Goal: Task Accomplishment & Management: Complete application form

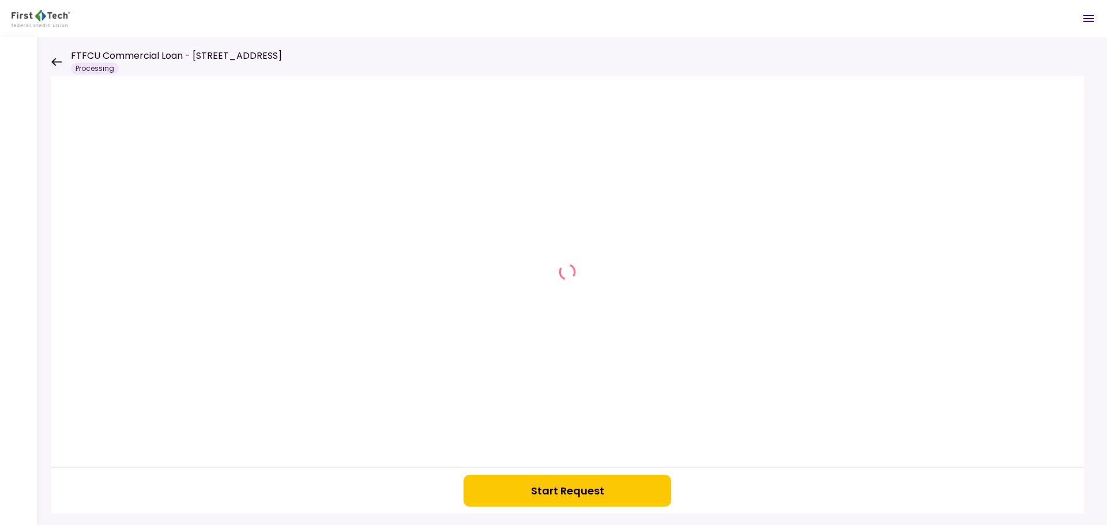
click at [513, 488] on button "Start Request" at bounding box center [568, 491] width 208 height 32
click at [53, 60] on icon at bounding box center [56, 62] width 11 height 9
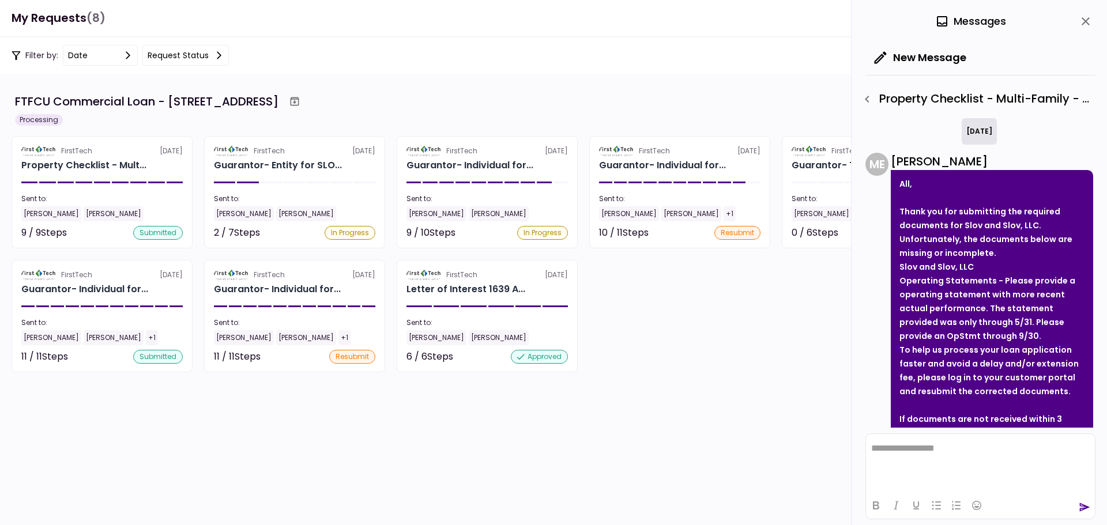
scroll to position [120, 0]
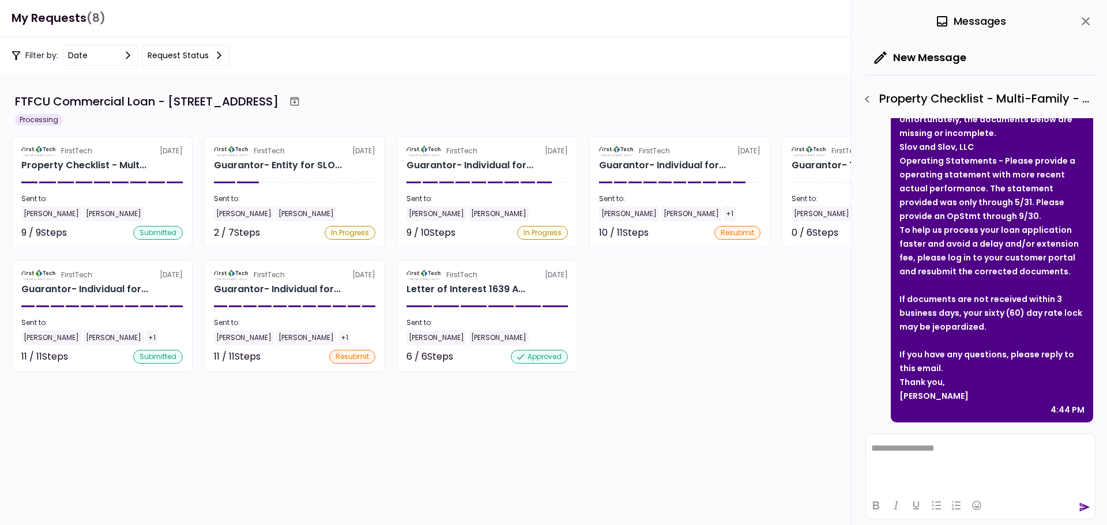
click at [1088, 18] on icon "close" at bounding box center [1086, 21] width 14 height 14
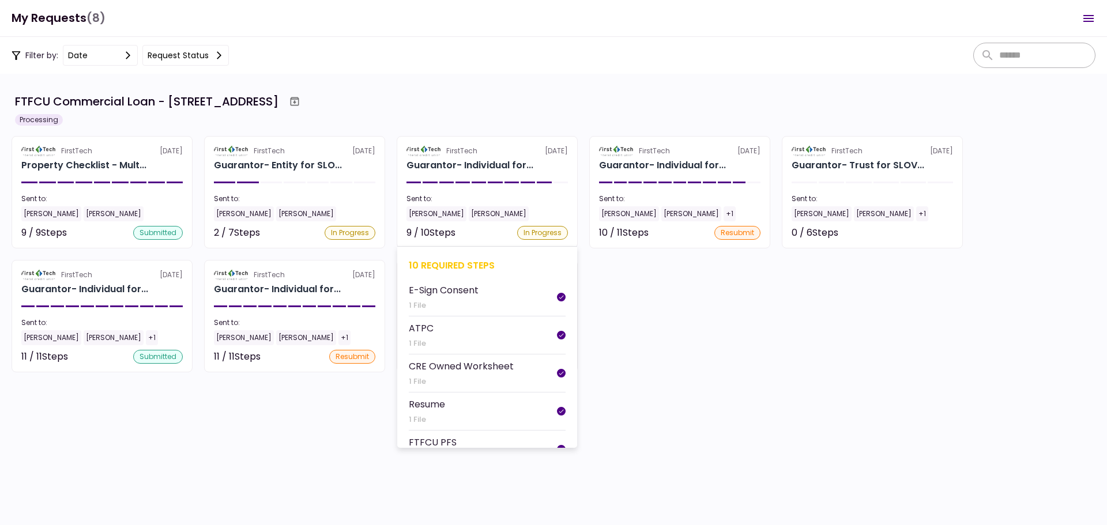
click at [439, 268] on div "10 required steps" at bounding box center [487, 265] width 157 height 14
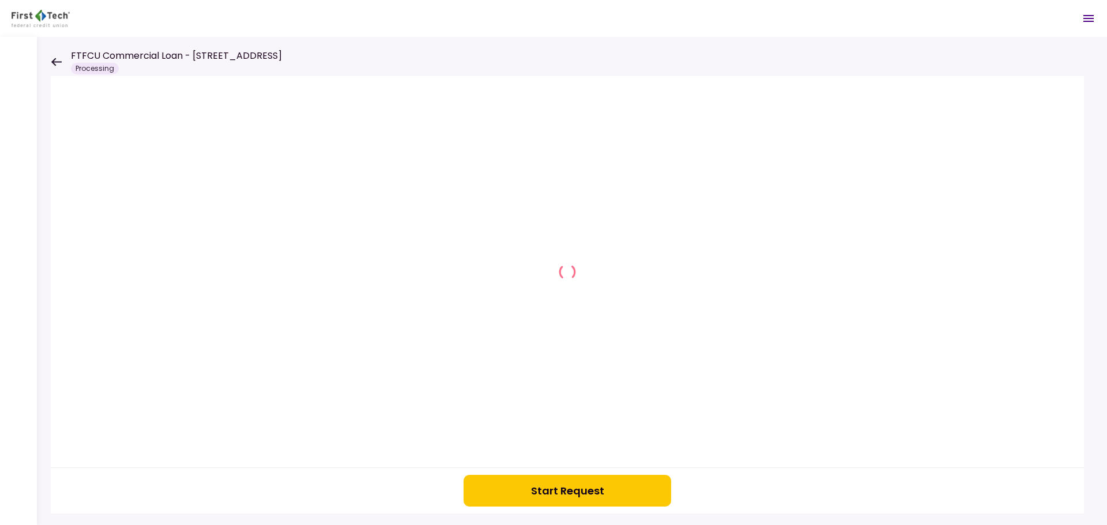
click at [63, 66] on div "FTFCU Commercial Loan - 1639 Alameda Ave Lakewood OH Processing" at bounding box center [166, 61] width 231 height 25
click at [58, 62] on icon at bounding box center [56, 62] width 10 height 8
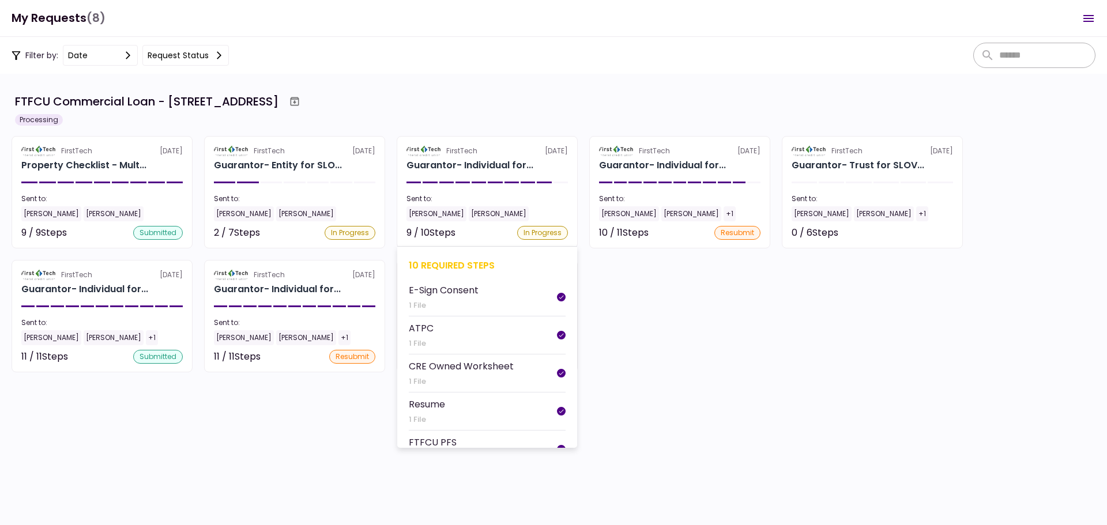
click at [472, 263] on div "10 required steps" at bounding box center [487, 265] width 157 height 14
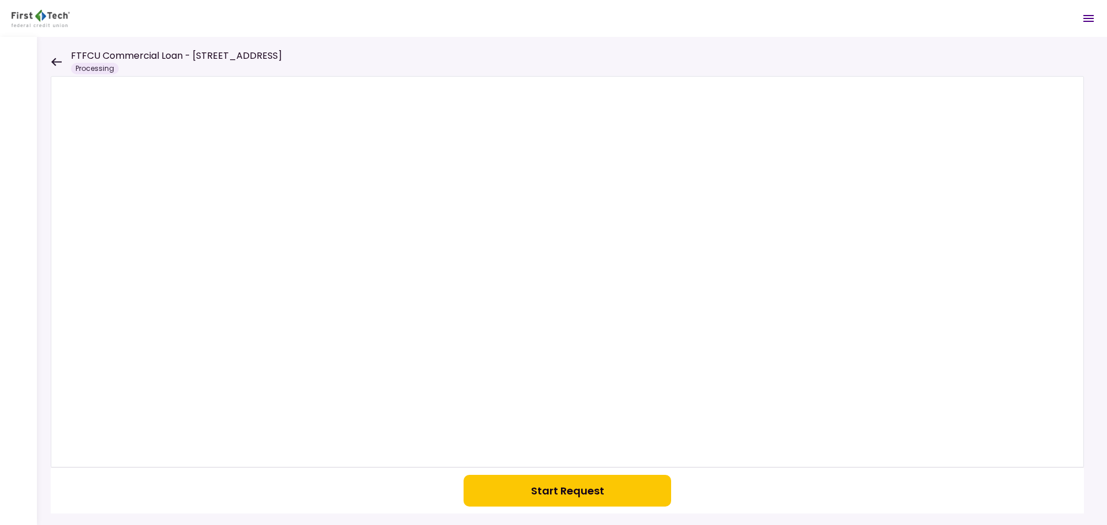
click at [551, 503] on button "Start Request" at bounding box center [568, 491] width 208 height 32
click at [60, 63] on icon at bounding box center [56, 62] width 11 height 9
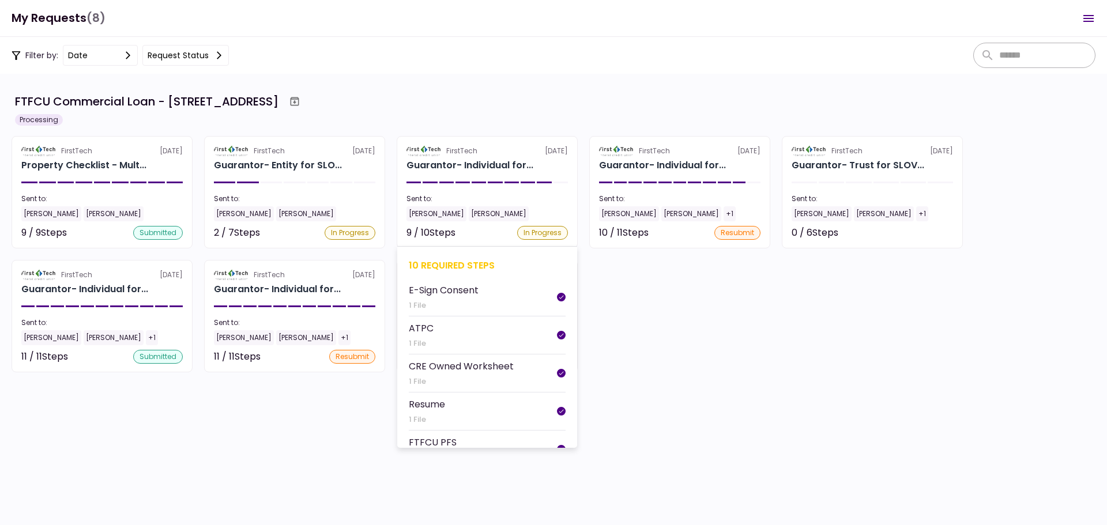
click at [459, 260] on div "10 required steps" at bounding box center [487, 265] width 157 height 14
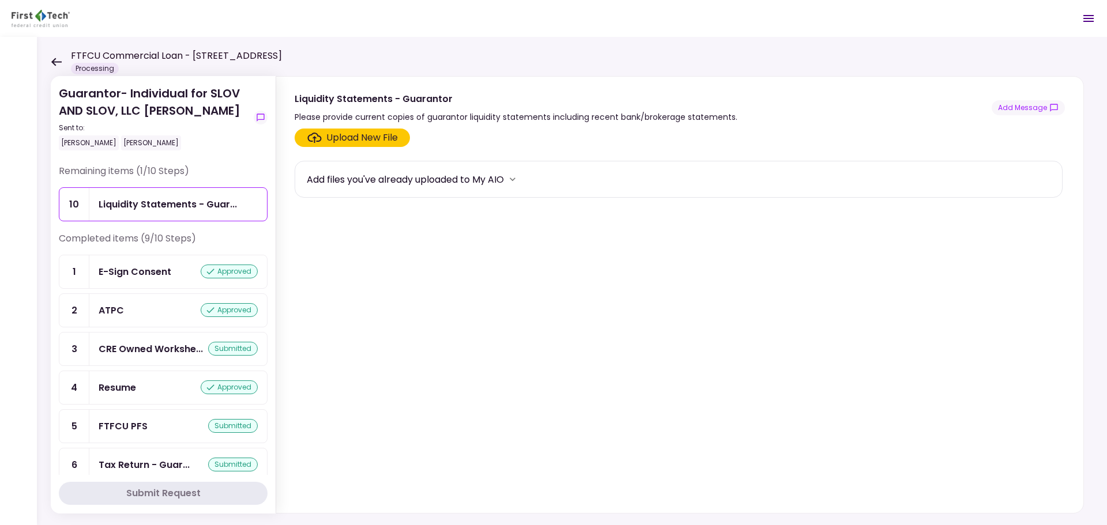
click at [56, 63] on icon at bounding box center [56, 62] width 11 height 9
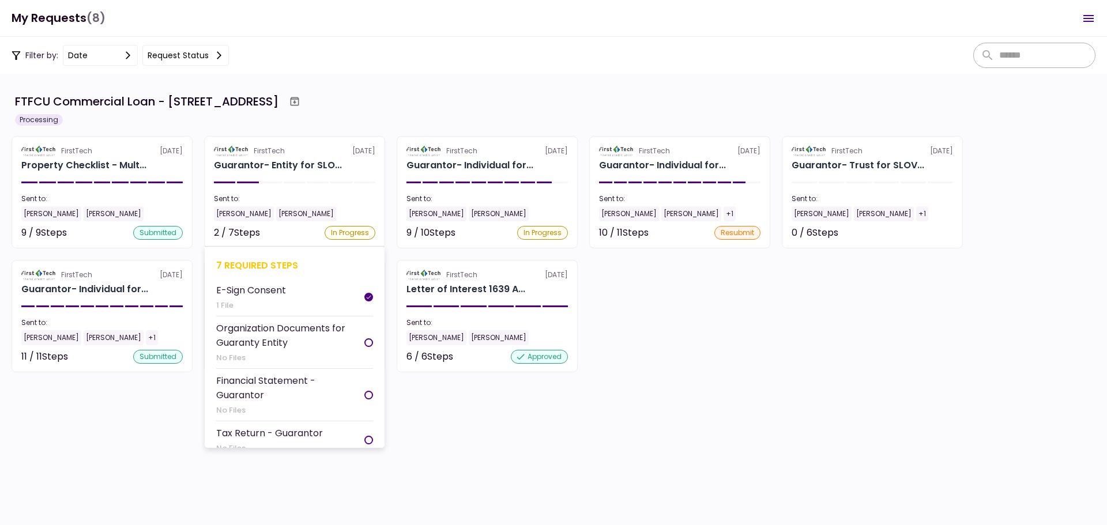
click at [256, 265] on div "7 required steps" at bounding box center [294, 265] width 157 height 14
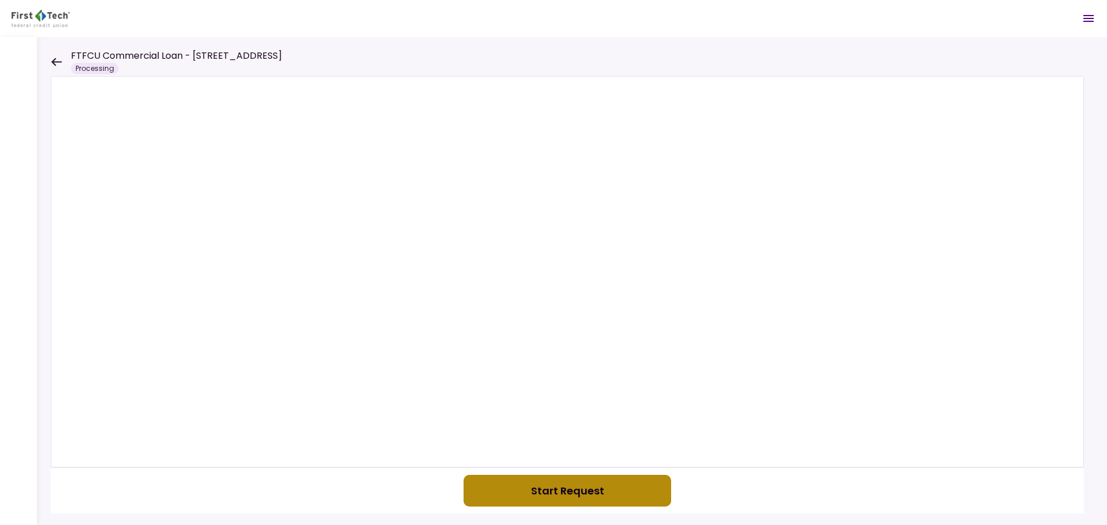
click at [544, 483] on button "Start Request" at bounding box center [568, 491] width 208 height 32
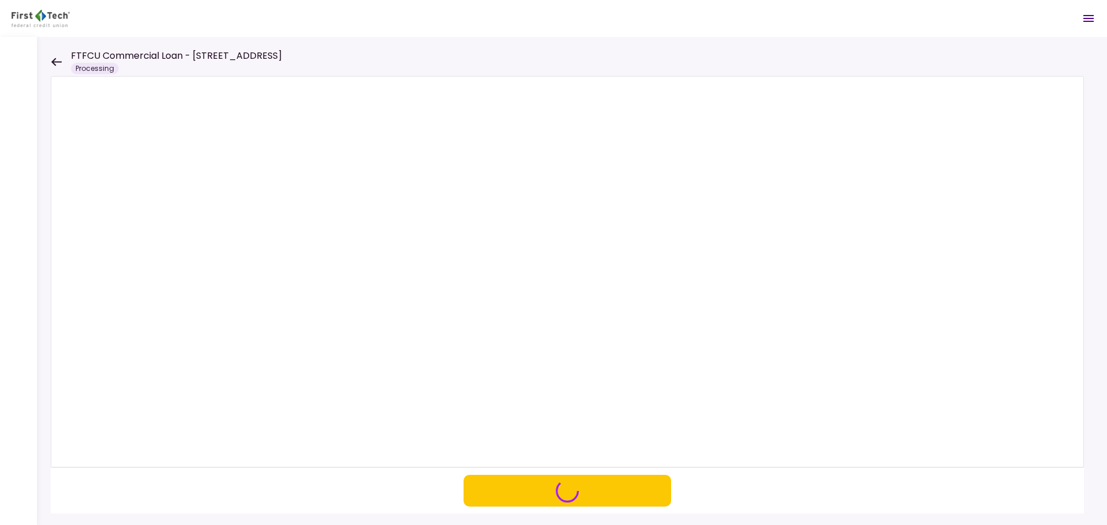
click at [54, 65] on icon at bounding box center [56, 62] width 11 height 9
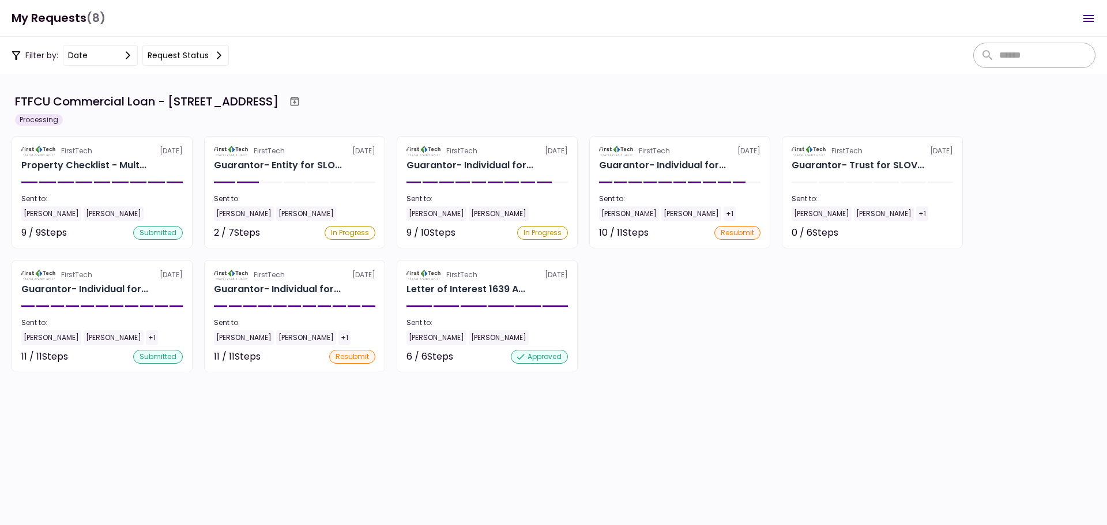
click at [243, 270] on div "7 required steps" at bounding box center [294, 265] width 157 height 14
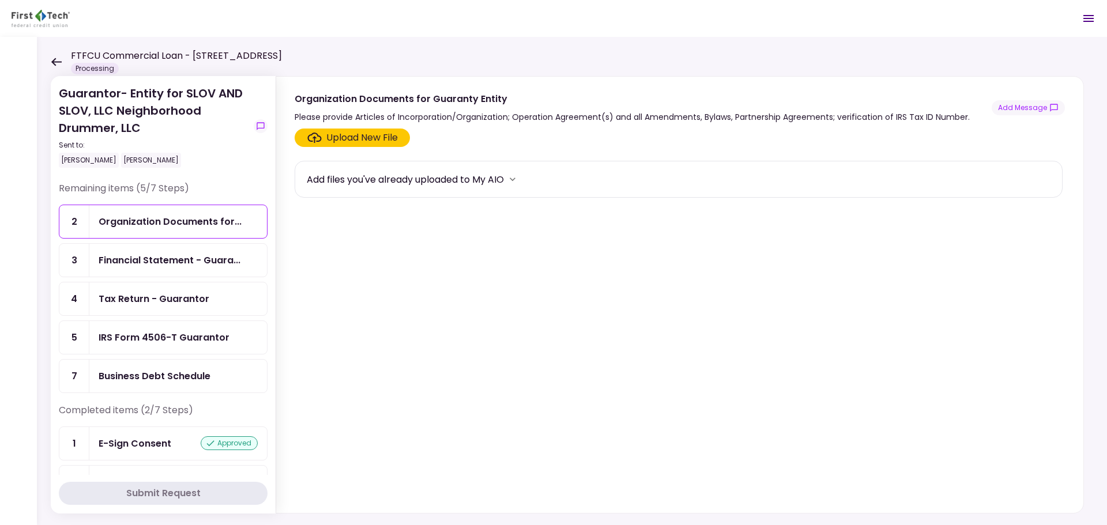
click at [54, 62] on icon at bounding box center [56, 62] width 10 height 8
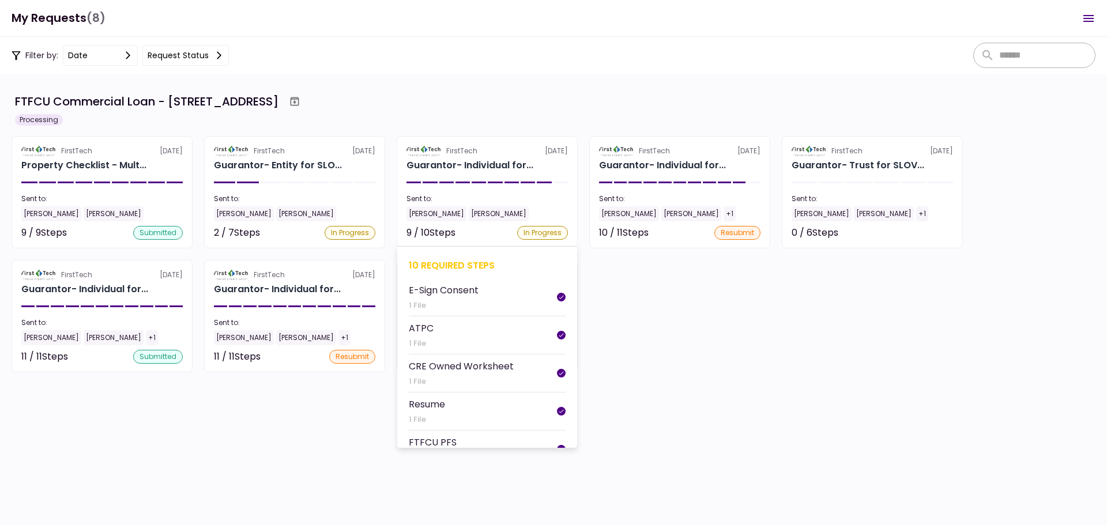
click at [472, 266] on div "10 required steps" at bounding box center [487, 265] width 157 height 14
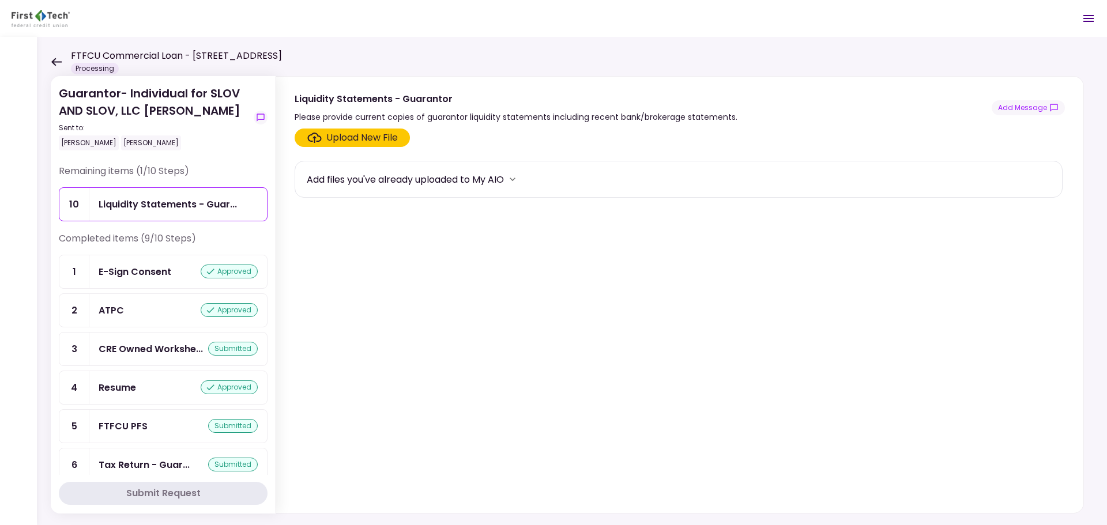
click at [54, 61] on icon at bounding box center [56, 62] width 10 height 8
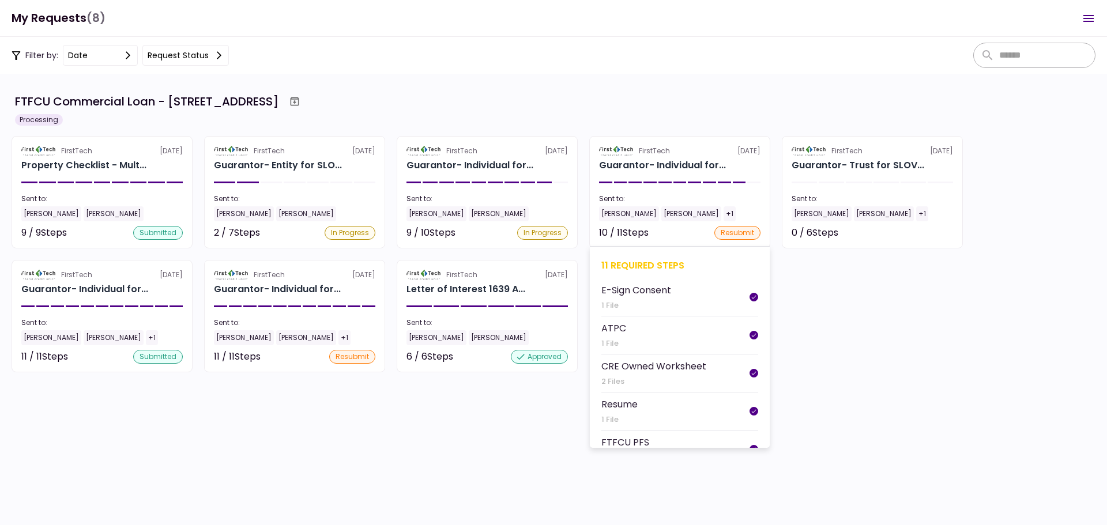
click at [663, 266] on div "11 required steps" at bounding box center [680, 265] width 157 height 14
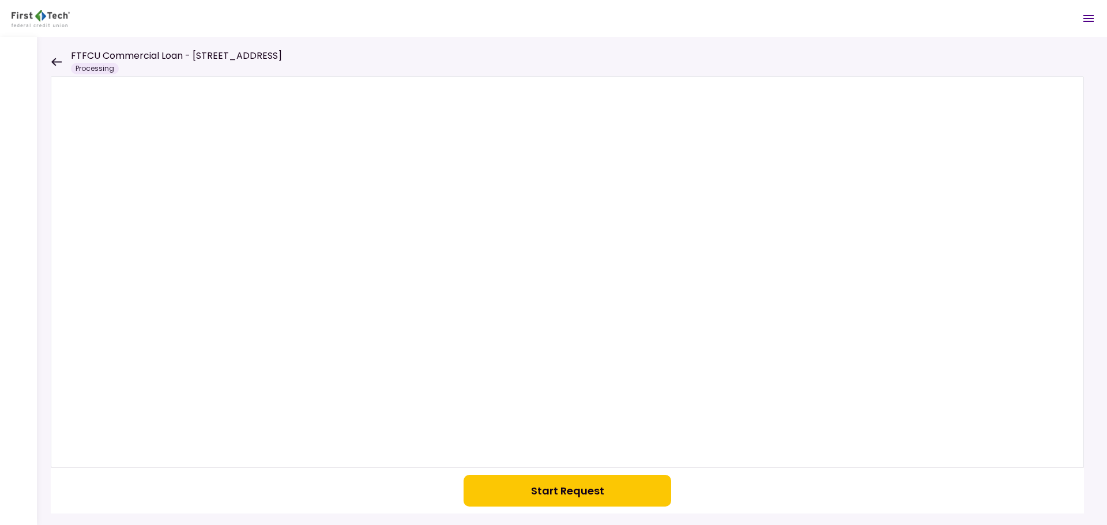
click at [55, 58] on icon at bounding box center [56, 62] width 11 height 9
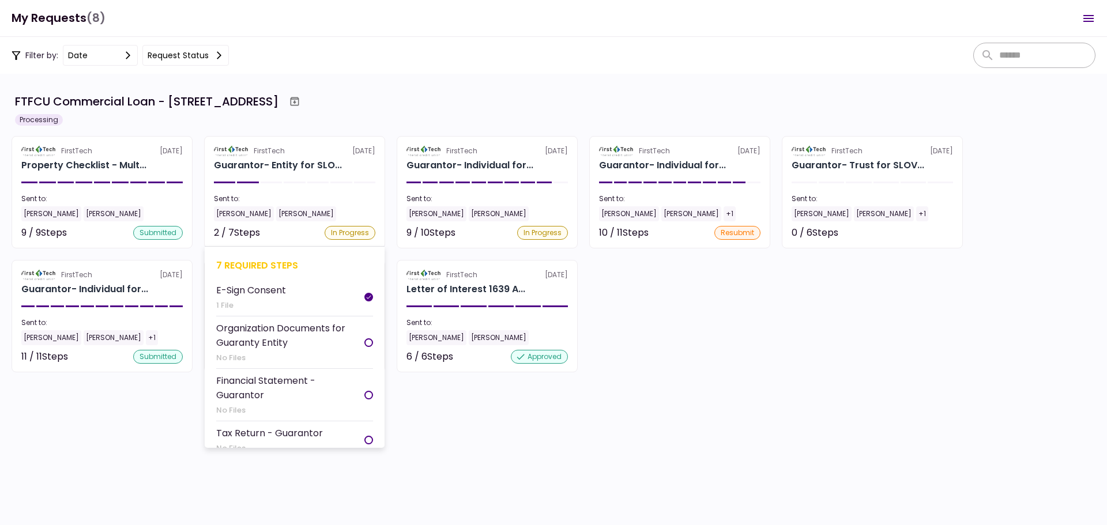
click at [273, 268] on div "7 required steps" at bounding box center [294, 265] width 157 height 14
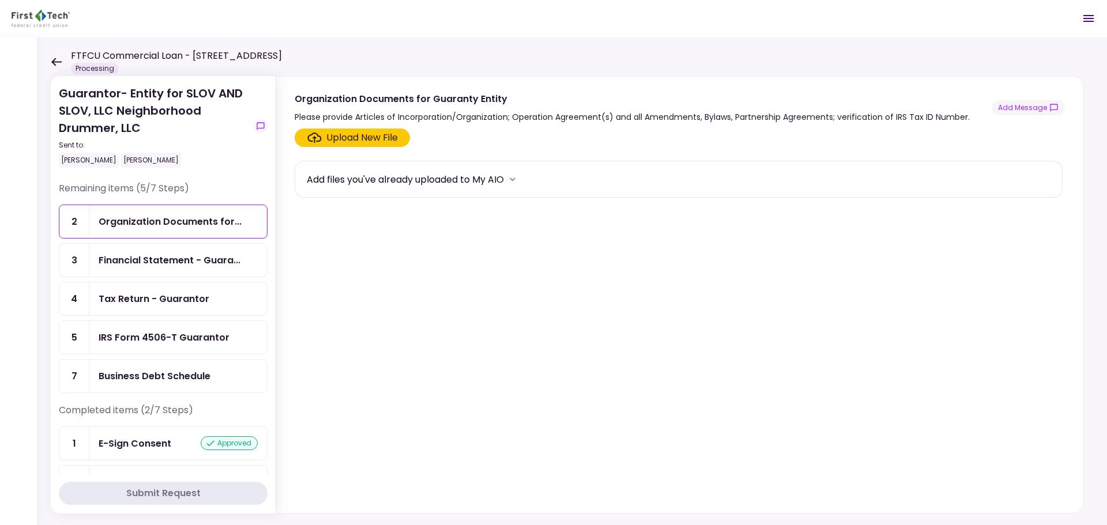
click at [204, 375] on div "Business Debt Schedule" at bounding box center [155, 376] width 112 height 14
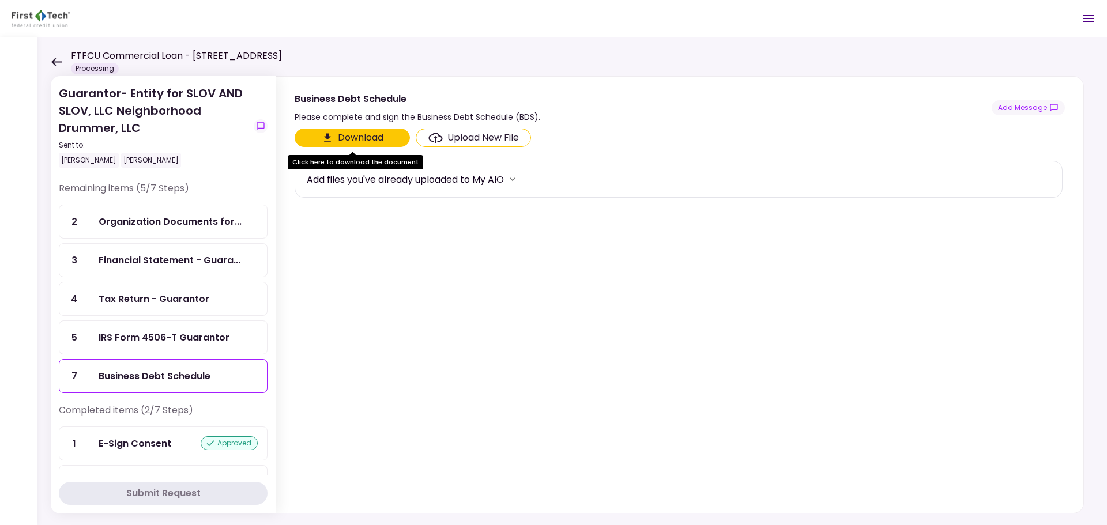
click at [205, 338] on div "IRS Form 4506-T Guarantor" at bounding box center [164, 337] width 131 height 14
click at [204, 305] on div "Tax Return - Guarantor" at bounding box center [154, 299] width 111 height 14
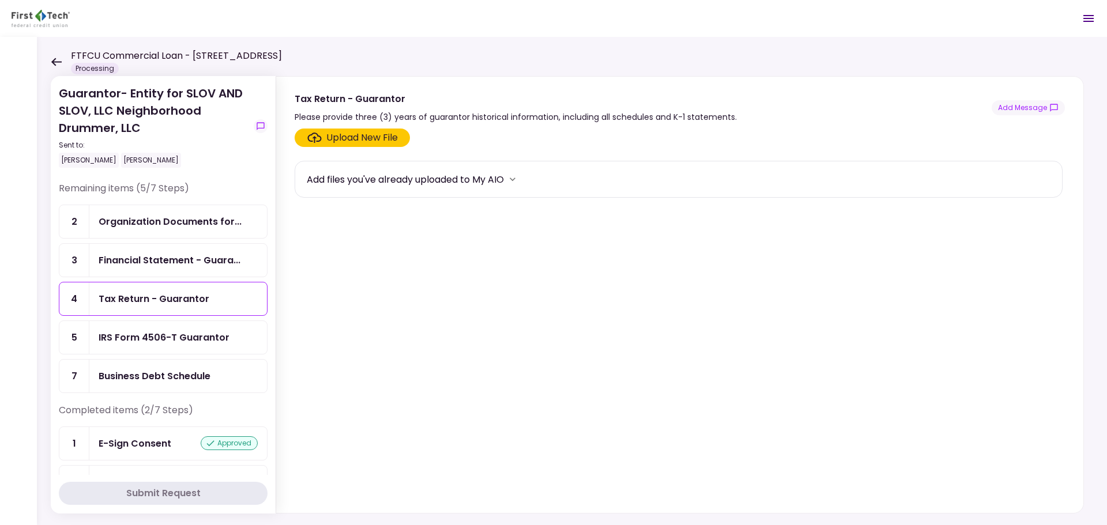
click at [204, 272] on div "Financial Statement - Guara..." at bounding box center [178, 260] width 178 height 33
click at [199, 231] on div "Organization Documents for..." at bounding box center [178, 221] width 178 height 33
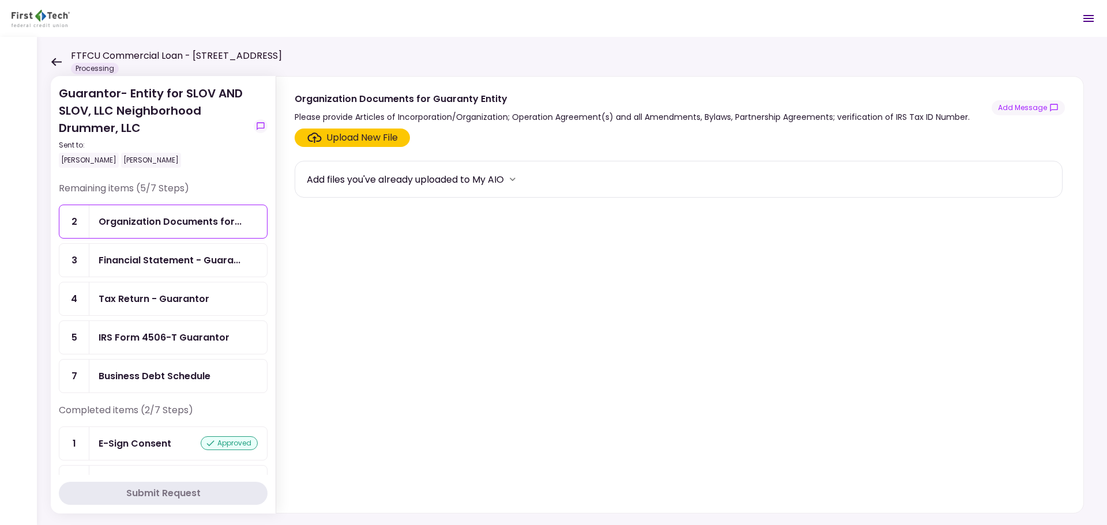
click at [54, 65] on icon at bounding box center [56, 62] width 11 height 9
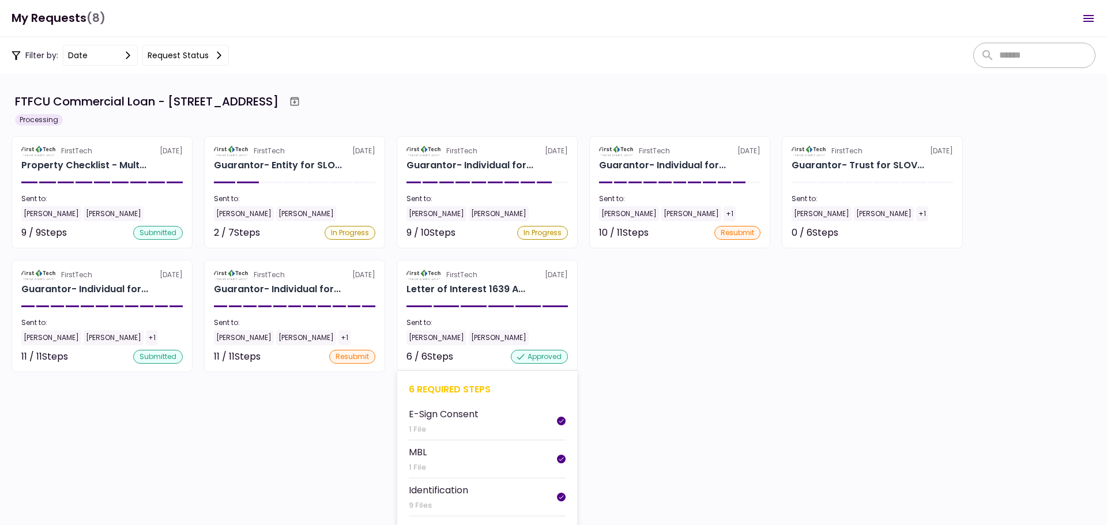
click at [436, 386] on div "6 required steps" at bounding box center [487, 389] width 157 height 14
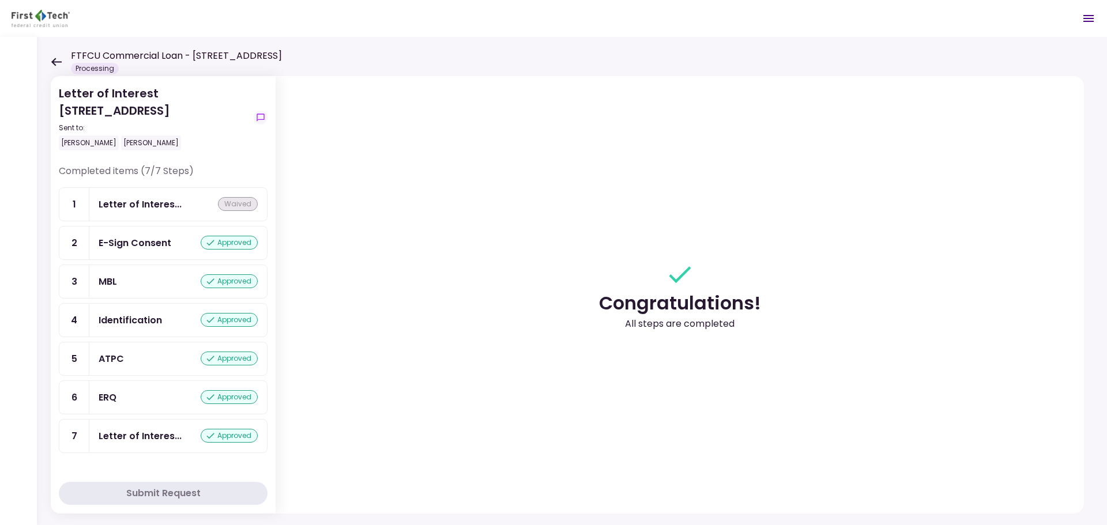
click at [54, 66] on div "FTFCU Commercial Loan - 1639 Alameda Ave Lakewood OH Processing" at bounding box center [166, 61] width 231 height 25
click at [55, 68] on div "FTFCU Commercial Loan - 1639 Alameda Ave Lakewood OH Processing" at bounding box center [166, 61] width 231 height 25
click at [55, 67] on div "FTFCU Commercial Loan - 1639 Alameda Ave Lakewood OH Processing" at bounding box center [166, 61] width 231 height 25
click at [55, 64] on icon at bounding box center [56, 62] width 10 height 8
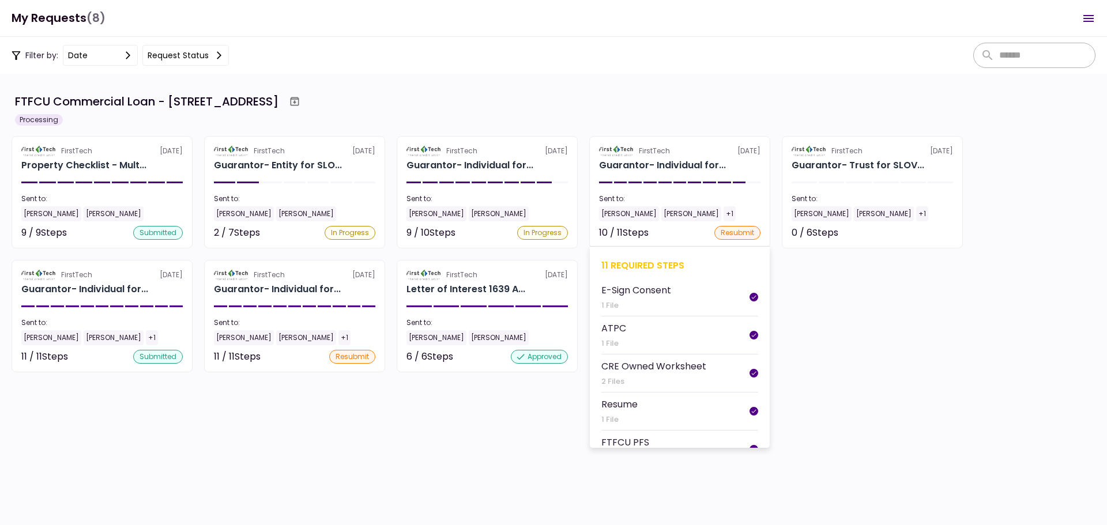
click at [655, 260] on div "11 required steps" at bounding box center [680, 265] width 157 height 14
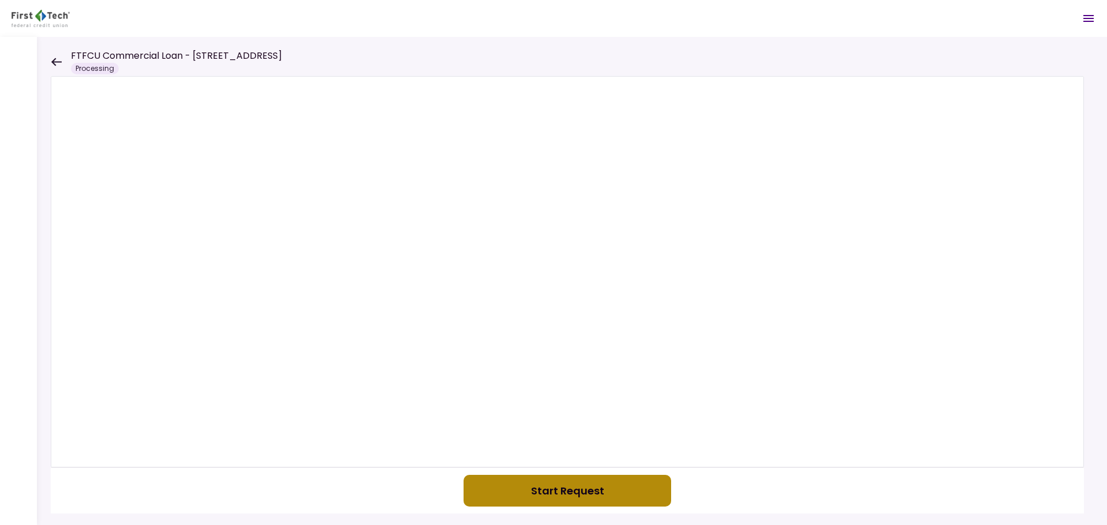
click at [591, 489] on button "Start Request" at bounding box center [568, 491] width 208 height 32
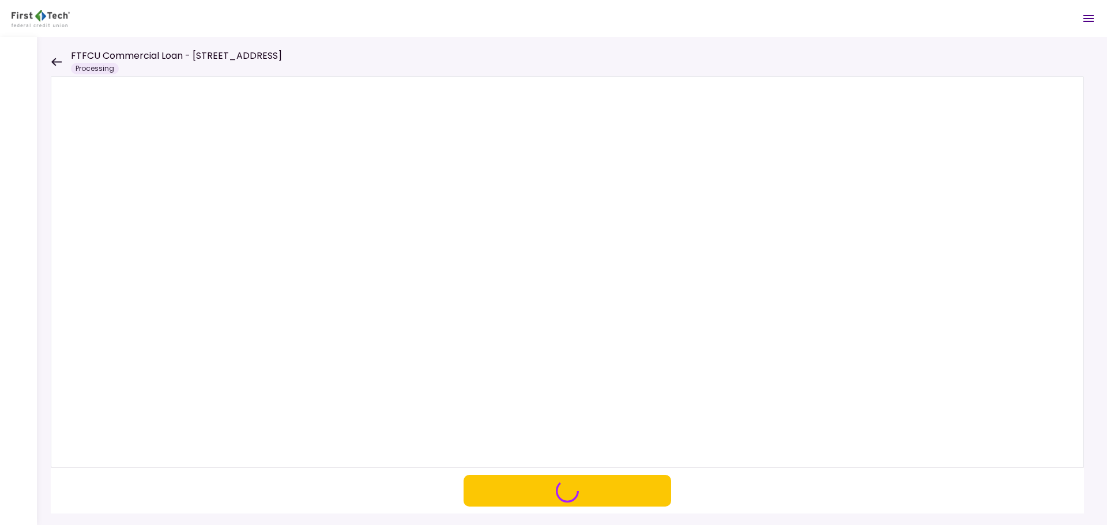
click at [58, 63] on icon at bounding box center [56, 62] width 11 height 9
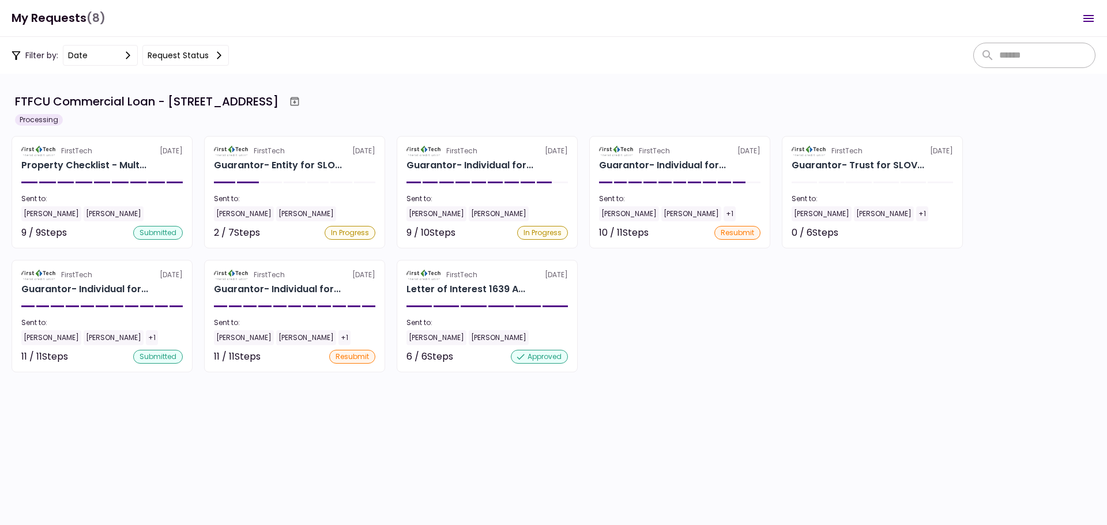
drag, startPoint x: 58, startPoint y: 63, endPoint x: 333, endPoint y: 38, distance: 276.9
click at [333, 38] on div "Filter by: date Request status" at bounding box center [553, 55] width 1107 height 37
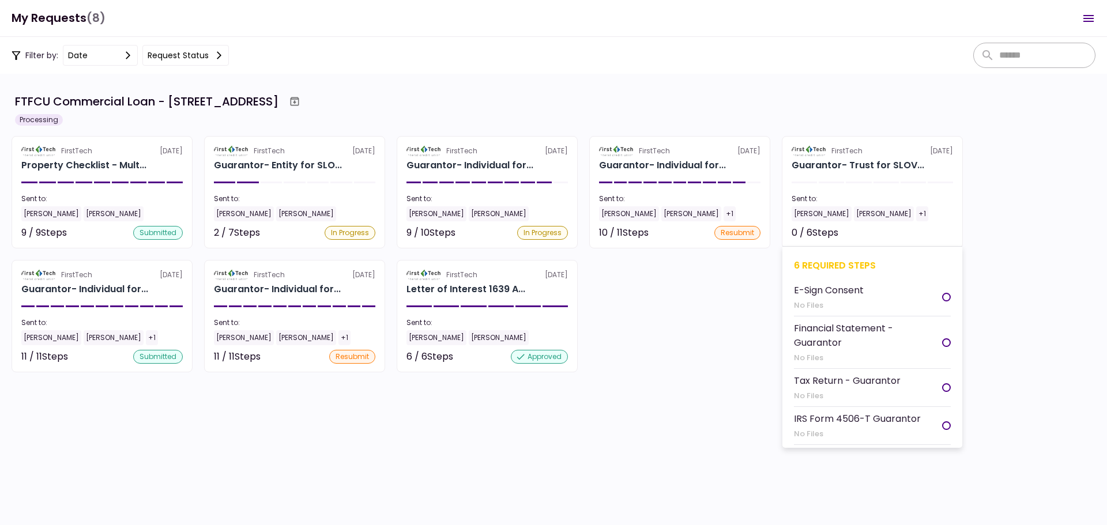
click at [822, 264] on div "6 required steps" at bounding box center [872, 265] width 157 height 14
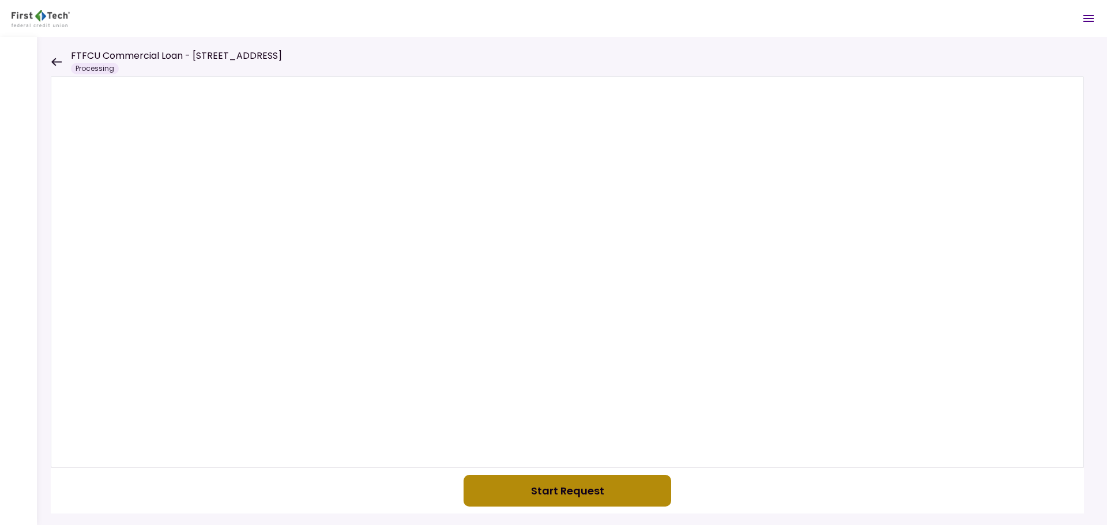
click at [502, 488] on button "Start Request" at bounding box center [568, 491] width 208 height 32
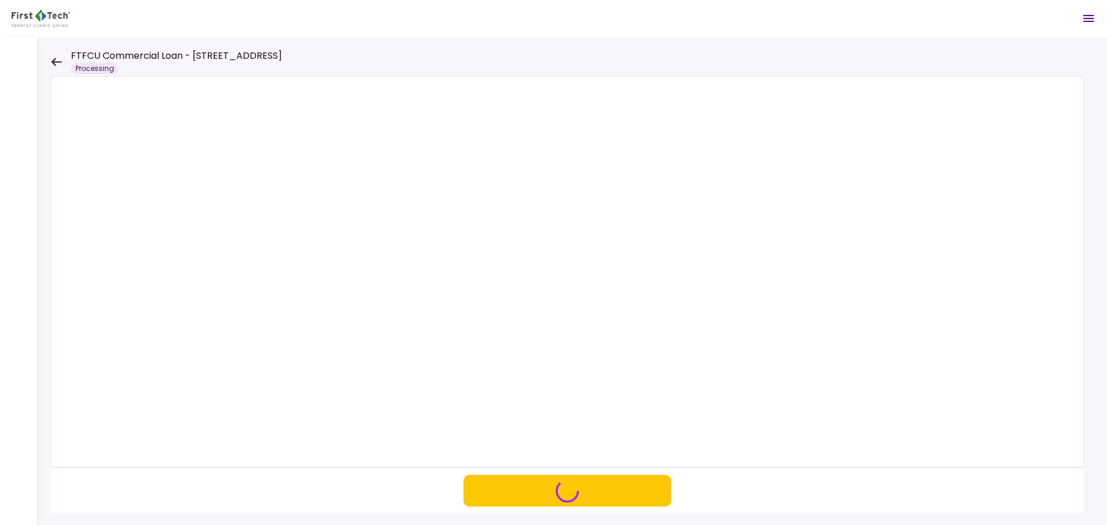
click at [58, 62] on icon at bounding box center [56, 62] width 10 height 8
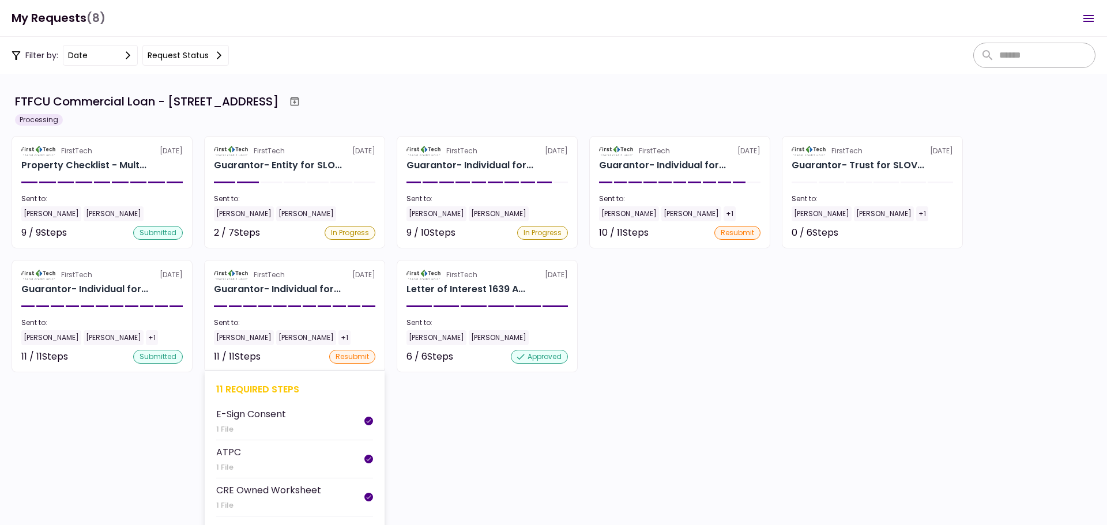
click at [264, 388] on div "11 required steps" at bounding box center [294, 389] width 157 height 14
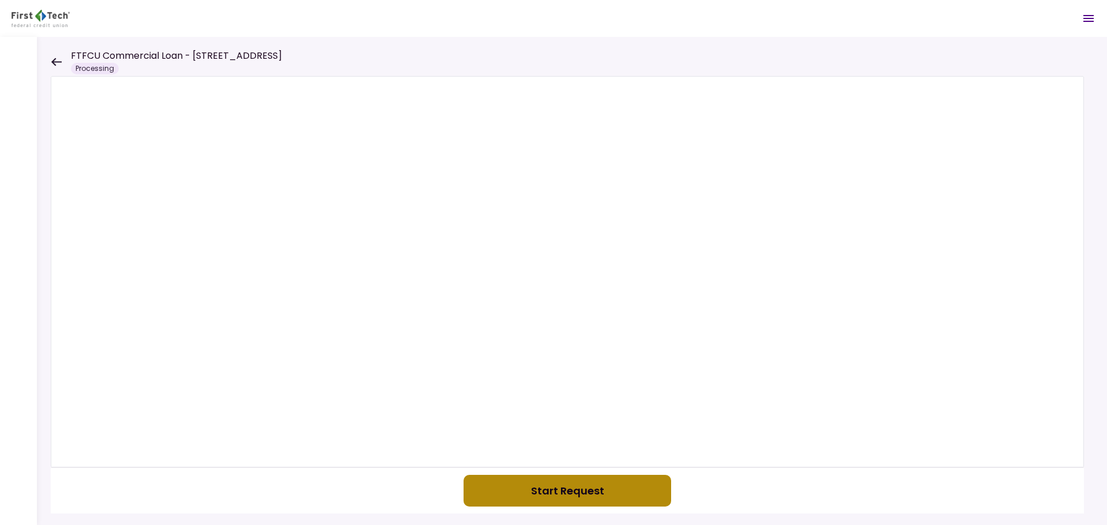
click at [524, 503] on button "Start Request" at bounding box center [568, 491] width 208 height 32
